Goal: Task Accomplishment & Management: Complete application form

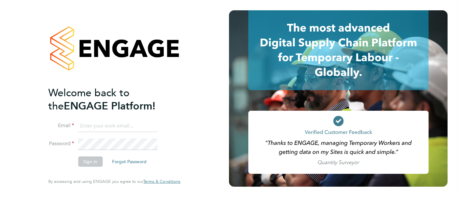
type input "[PERSON_NAME][EMAIL_ADDRESS][DOMAIN_NAME]"
click at [90, 157] on button "Sign In" at bounding box center [90, 162] width 24 height 10
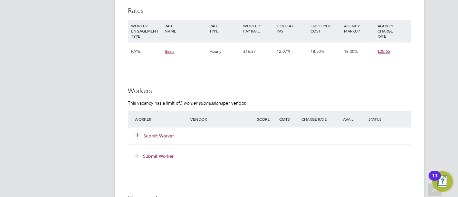
scroll to position [1116, 0]
click at [154, 132] on button "Submit Worker" at bounding box center [155, 135] width 39 height 6
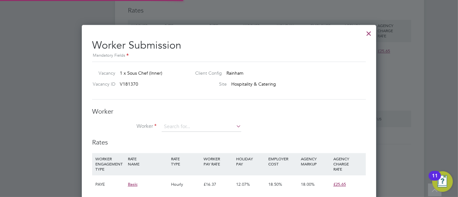
scroll to position [405, 294]
click at [186, 126] on input at bounding box center [202, 127] width 80 height 10
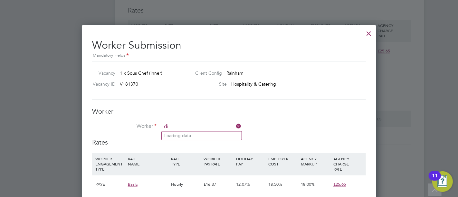
type input "d"
click at [285, 111] on h3 "Worker" at bounding box center [229, 111] width 274 height 8
click at [227, 126] on input at bounding box center [202, 127] width 80 height 10
click at [279, 127] on li "Worker" at bounding box center [229, 130] width 274 height 16
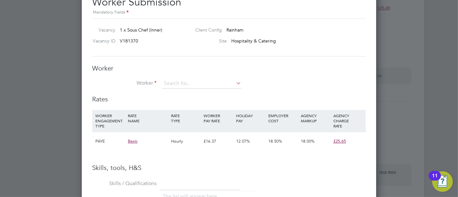
scroll to position [1174, 0]
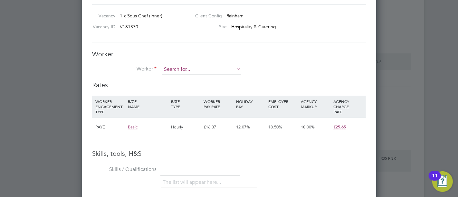
click at [219, 70] on input at bounding box center [202, 70] width 80 height 10
click at [225, 70] on input at bounding box center [202, 70] width 80 height 10
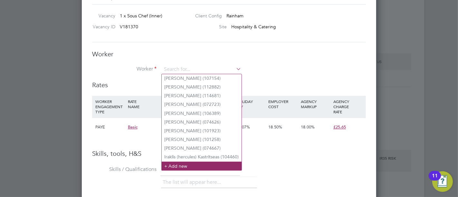
click at [171, 163] on li "+ Add new" at bounding box center [202, 166] width 80 height 9
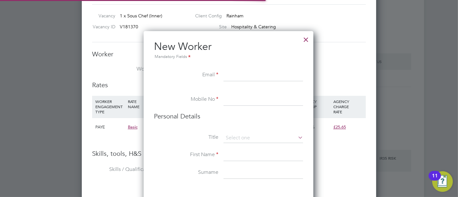
scroll to position [542, 170]
paste input "dimgiantsis@yahoo.gr"
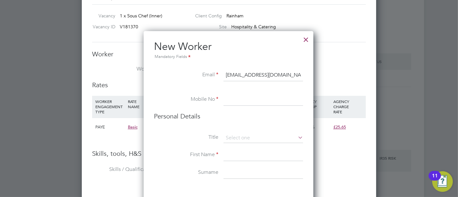
type input "dimgiantsis@yahoo.gr"
paste input "07492928329"
type input "07492928329"
click at [231, 155] on input at bounding box center [264, 155] width 80 height 12
type input "Dimosthenis"
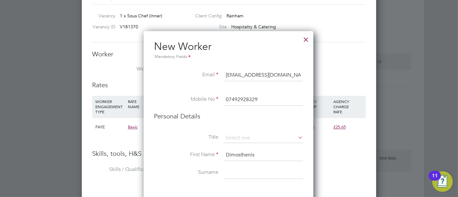
paste input "Gkiantsi"
type input "Gkiantsi"
click at [330, 165] on li "Skills / Qualifications The list will appear here..." at bounding box center [229, 180] width 274 height 32
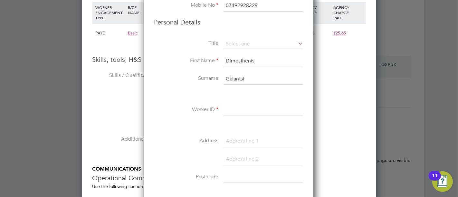
scroll to position [1274, 0]
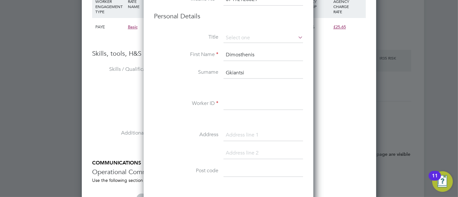
paste input "116977"
type input "116977"
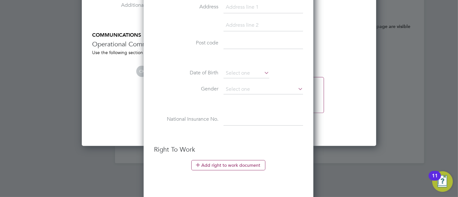
scroll to position [1417, 0]
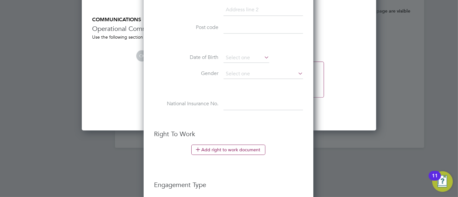
paste input "ST102526C"
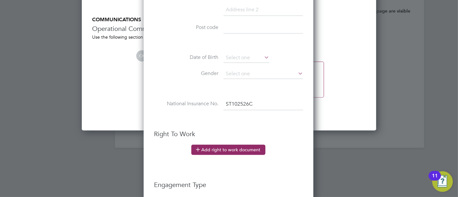
type input "ST 10 25 26 C"
click at [220, 151] on button "Add right to work document" at bounding box center [228, 150] width 74 height 10
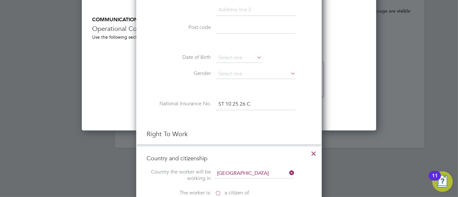
scroll to position [639, 186]
click at [265, 130] on h3 "Right To Work" at bounding box center [229, 134] width 165 height 8
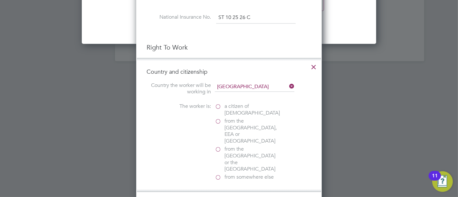
scroll to position [1517, 0]
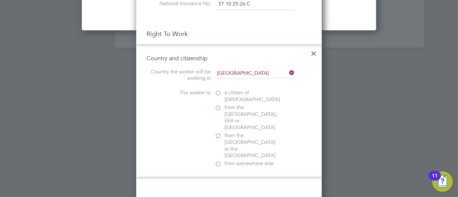
click at [219, 160] on label "from somewhere else" at bounding box center [247, 163] width 64 height 7
click at [0, 0] on input "from somewhere else" at bounding box center [0, 0] width 0 height 0
click at [218, 189] on div at bounding box center [218, 192] width 6 height 6
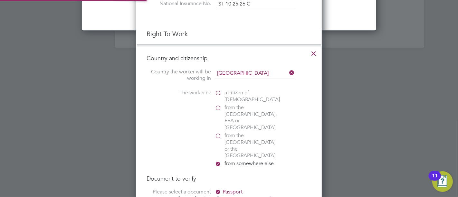
scroll to position [795, 186]
click at [380, 119] on div at bounding box center [229, 98] width 458 height 197
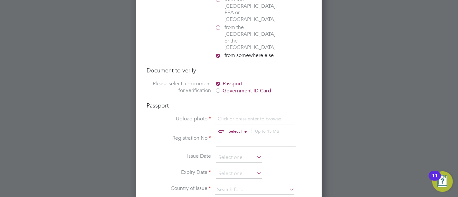
scroll to position [1631, 0]
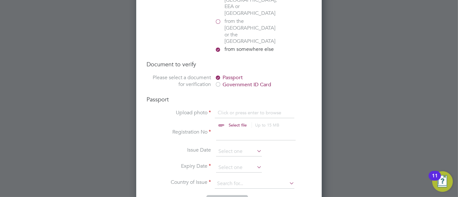
click at [245, 109] on input "file" at bounding box center [243, 118] width 101 height 19
type input "C:\fakepath\Dimos Passport.jpg"
click at [235, 129] on input at bounding box center [256, 135] width 80 height 12
type input "AT1491737"
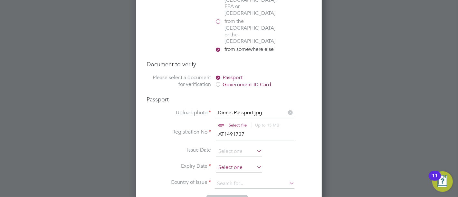
click at [233, 163] on input at bounding box center [239, 168] width 46 height 10
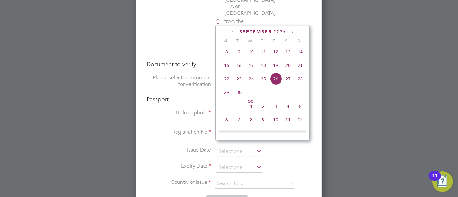
click at [278, 32] on span "2025" at bounding box center [280, 31] width 12 height 5
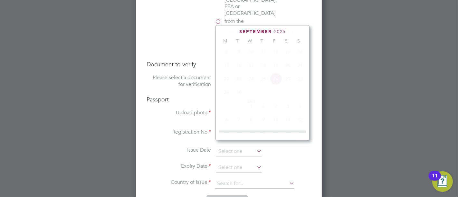
scroll to position [168, 0]
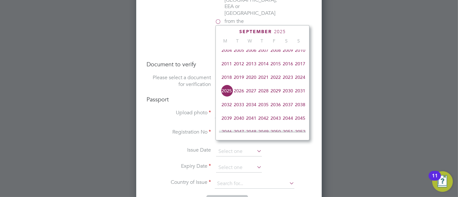
click at [239, 93] on span "2026" at bounding box center [239, 91] width 12 height 12
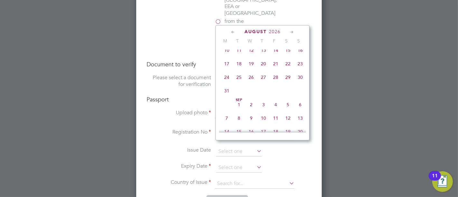
click at [233, 32] on icon at bounding box center [233, 32] width 6 height 7
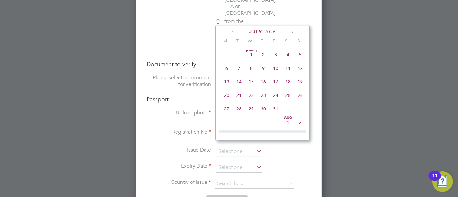
click at [233, 32] on icon at bounding box center [233, 32] width 6 height 7
click at [265, 68] on span "9" at bounding box center [263, 69] width 12 height 12
type input "09 Apr 2026"
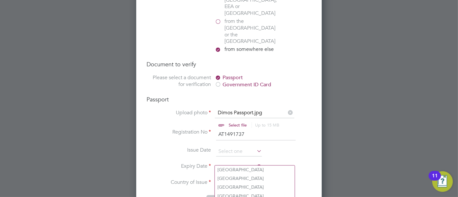
click at [238, 179] on input at bounding box center [255, 184] width 80 height 10
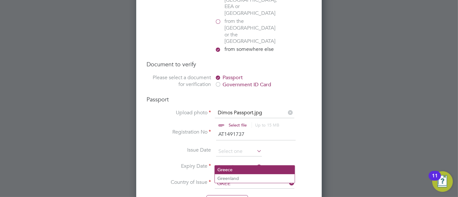
click at [234, 169] on li "Gree ce" at bounding box center [255, 170] width 80 height 9
type input "Greece"
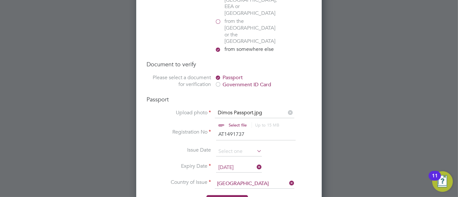
click at [233, 195] on button "Add document" at bounding box center [227, 200] width 42 height 10
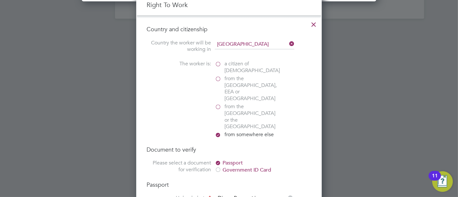
scroll to position [587, 170]
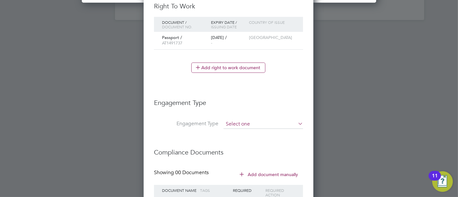
click at [254, 120] on input at bounding box center [264, 124] width 80 height 9
click at [240, 138] on li "PAYE Direct" at bounding box center [264, 140] width 80 height 9
type input "PAYE Direct"
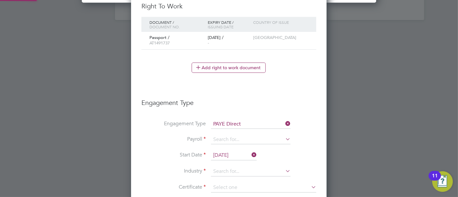
scroll to position [774, 196]
click at [244, 135] on input at bounding box center [251, 139] width 80 height 9
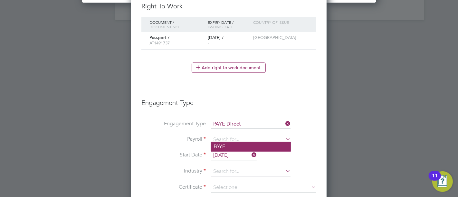
click at [216, 147] on li "PAYE" at bounding box center [251, 146] width 80 height 9
type input "PAYE"
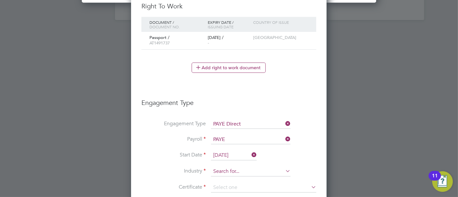
click at [226, 170] on input at bounding box center [251, 172] width 80 height 10
click at [389, 157] on div at bounding box center [229, 98] width 458 height 197
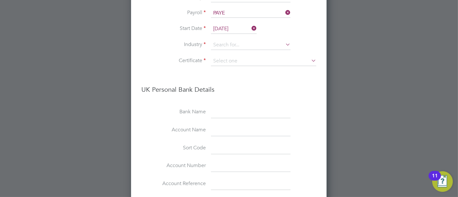
scroll to position [1674, 0]
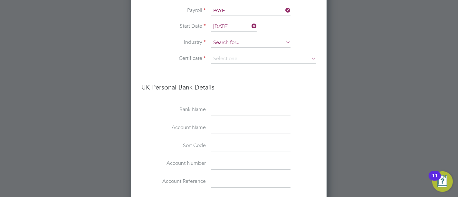
click at [232, 42] on input at bounding box center [251, 43] width 80 height 10
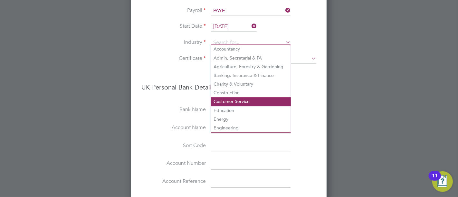
click at [233, 99] on li "Customer Service" at bounding box center [251, 101] width 80 height 9
type input "Customer Service"
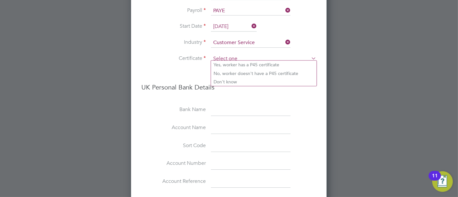
click at [240, 59] on input at bounding box center [263, 59] width 105 height 10
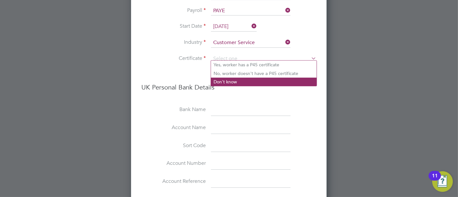
click at [234, 80] on li "Don't know" at bounding box center [264, 82] width 106 height 8
type input "Don't know"
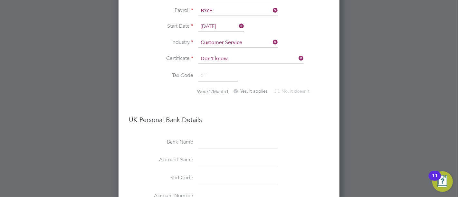
scroll to position [806, 221]
click at [307, 130] on li "UK Personal Bank Details" at bounding box center [229, 123] width 200 height 28
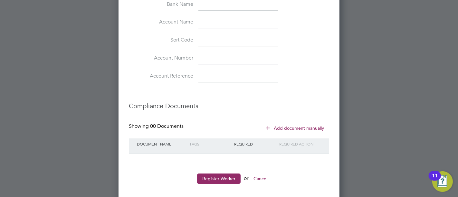
scroll to position [1813, 0]
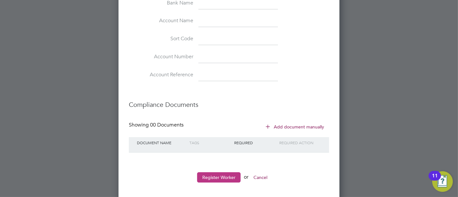
click at [218, 176] on button "Register Worker" at bounding box center [218, 177] width 43 height 10
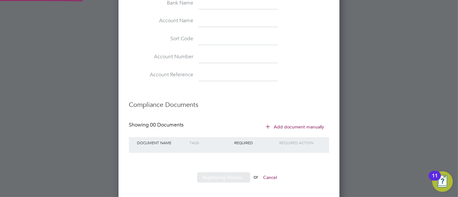
type input "Dimosthenis Gkiantsi (116977)"
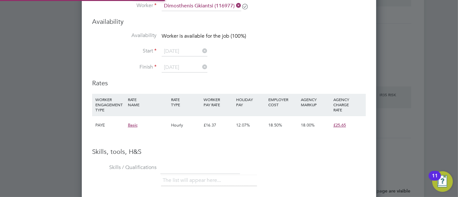
scroll to position [1174, 0]
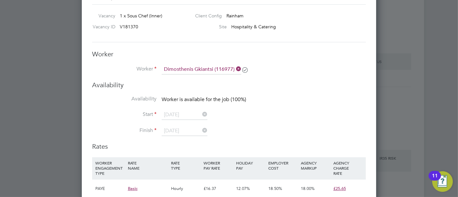
click at [386, 93] on div at bounding box center [229, 98] width 458 height 197
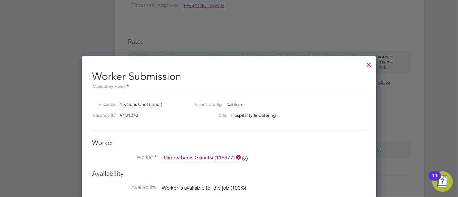
scroll to position [1016, 0]
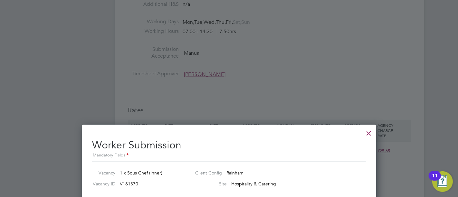
click at [369, 134] on div at bounding box center [369, 132] width 12 height 12
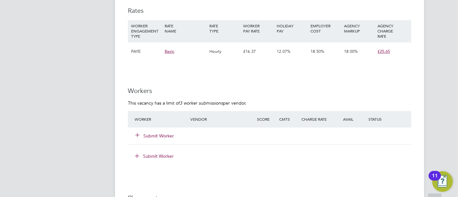
scroll to position [1116, 0]
click at [164, 132] on button "Submit Worker" at bounding box center [155, 135] width 39 height 6
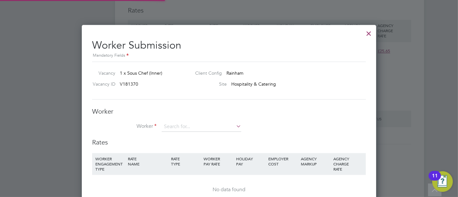
scroll to position [416, 294]
click at [179, 121] on div "Worker Worker Worker Engagement Type" at bounding box center [229, 122] width 274 height 31
click at [176, 125] on input at bounding box center [202, 127] width 80 height 10
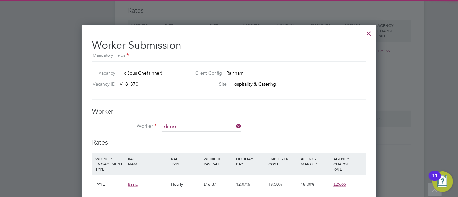
click at [195, 143] on li "Dimo sthenis Gkiantsi (116977)" at bounding box center [205, 144] width 87 height 9
type input "Dimosthenis Gkiantsi (116977)"
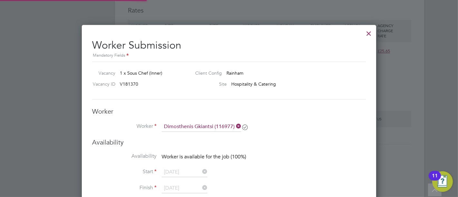
click at [296, 168] on li "Start 29 Sep 2025" at bounding box center [229, 175] width 274 height 16
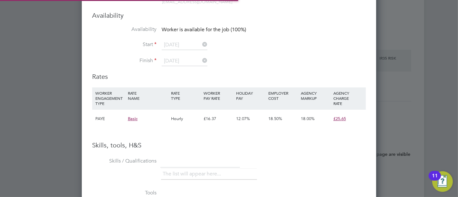
scroll to position [3, 3]
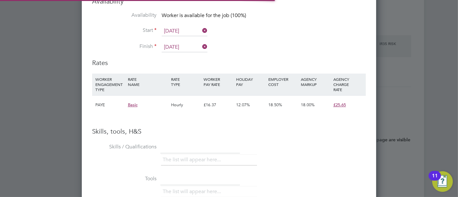
click at [333, 158] on div "The list will appear here..." at bounding box center [263, 160] width 205 height 13
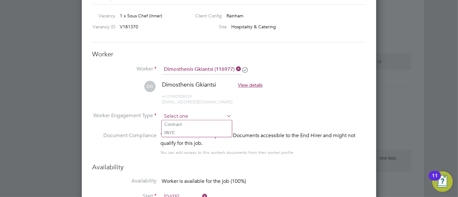
click at [193, 119] on input at bounding box center [197, 117] width 70 height 10
click at [177, 130] on li "PAYE" at bounding box center [197, 132] width 70 height 8
type input "PAYE"
click at [329, 160] on li "Document Compliance This worker has no Compliance Documents accessible to the E…" at bounding box center [229, 147] width 274 height 31
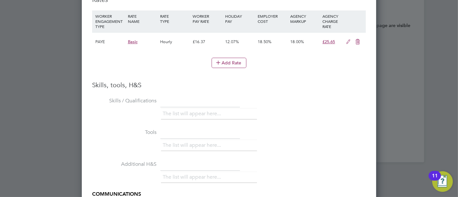
click at [349, 39] on icon at bounding box center [348, 41] width 8 height 5
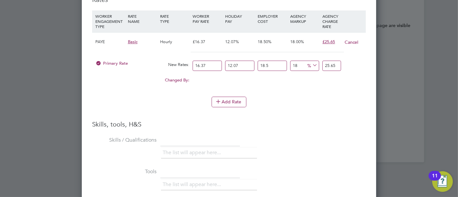
drag, startPoint x: 214, startPoint y: 60, endPoint x: 175, endPoint y: 66, distance: 39.4
click at [175, 66] on div "Primary Rate New Rates: 16.37 12.07 n/a 18.5 n/a 18 0 % 25.65" at bounding box center [229, 65] width 274 height 17
type input "1"
type input "1.56707481"
type input "19"
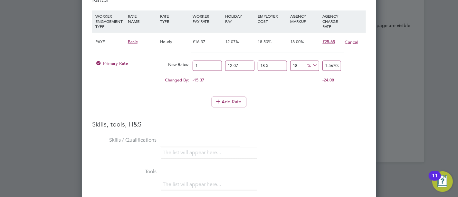
type input "29.77442139"
type input "19.5"
type input "30.557958795"
type input "19"
type input "29.77442139"
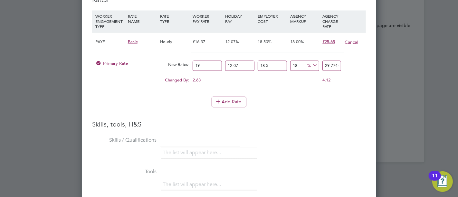
type input "19.5"
type input "30.557958795"
type input "19.50"
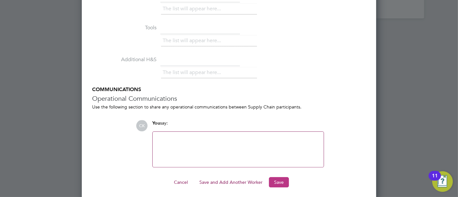
click at [281, 177] on button "Save" at bounding box center [279, 182] width 20 height 10
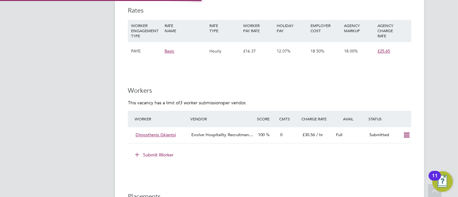
scroll to position [3, 3]
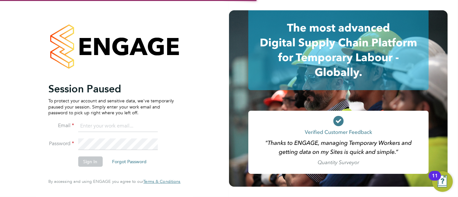
type input "[PERSON_NAME][EMAIL_ADDRESS][DOMAIN_NAME]"
